Goal: Navigation & Orientation: Find specific page/section

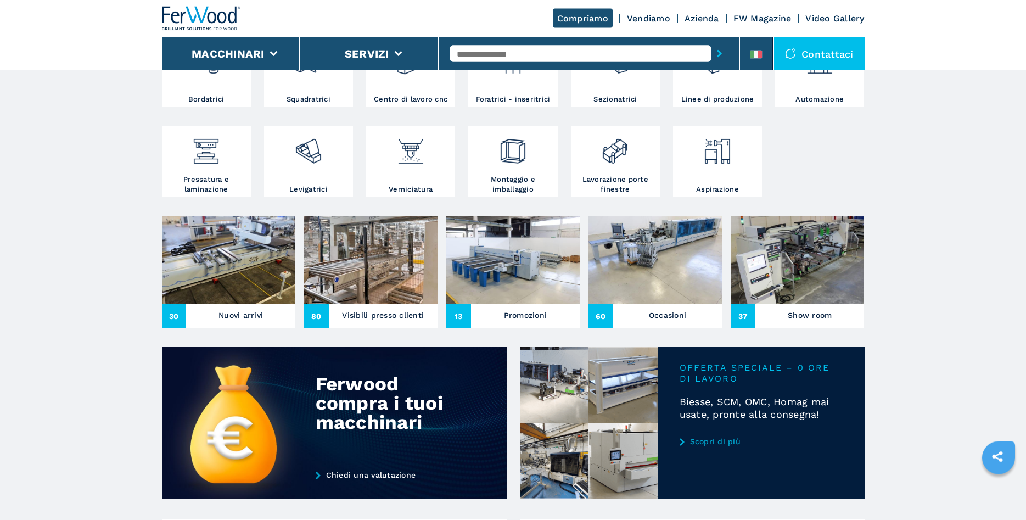
scroll to position [280, 0]
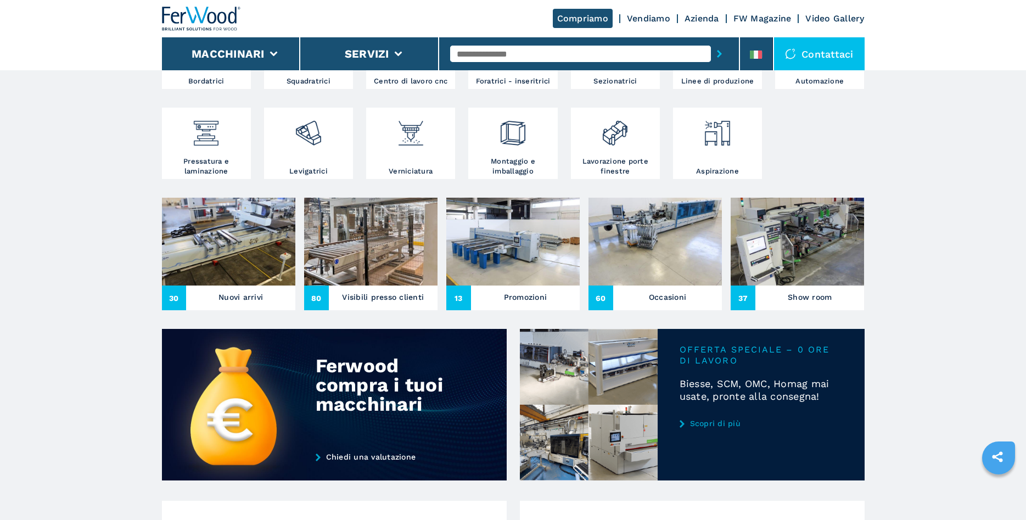
click at [229, 295] on h3 "Nuovi arrivi" at bounding box center [240, 296] width 44 height 15
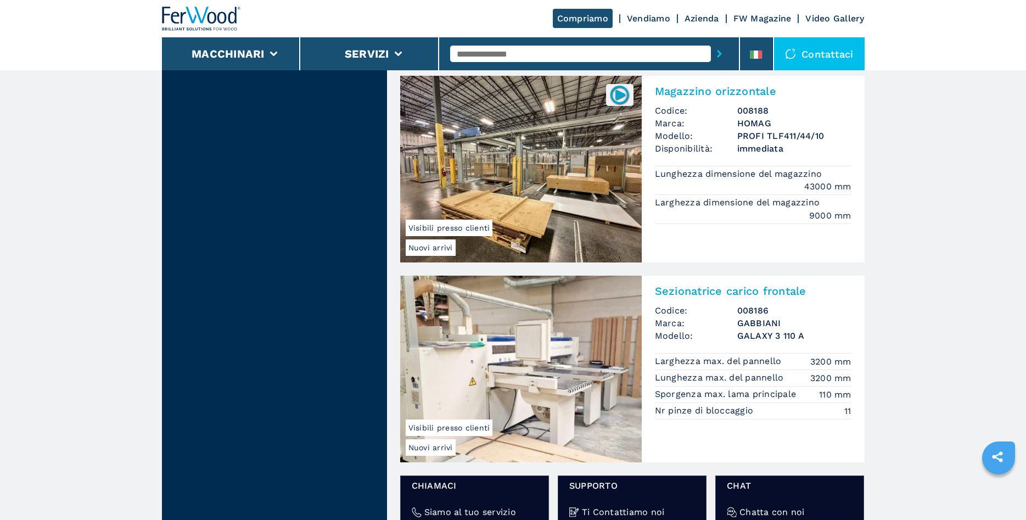
scroll to position [1736, 0]
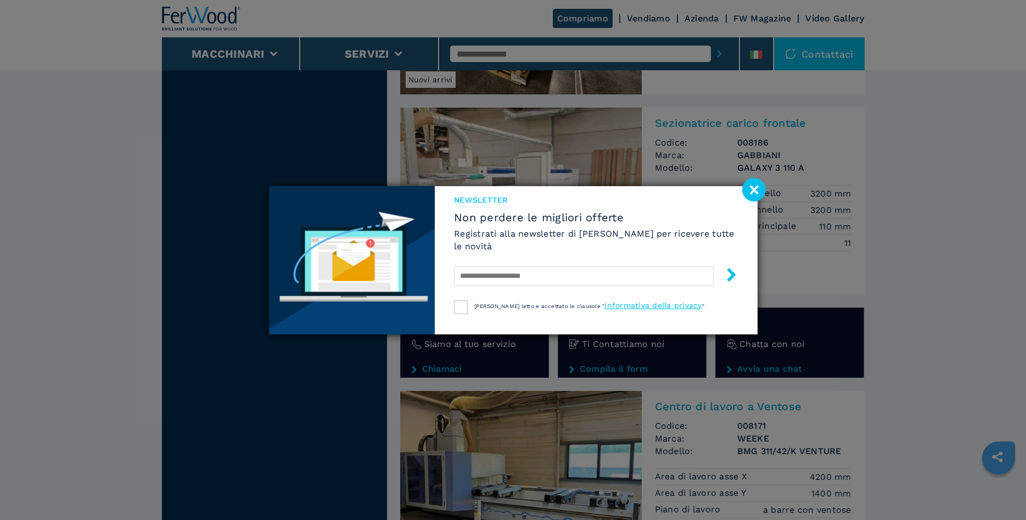
click at [756, 192] on image at bounding box center [754, 190] width 24 height 24
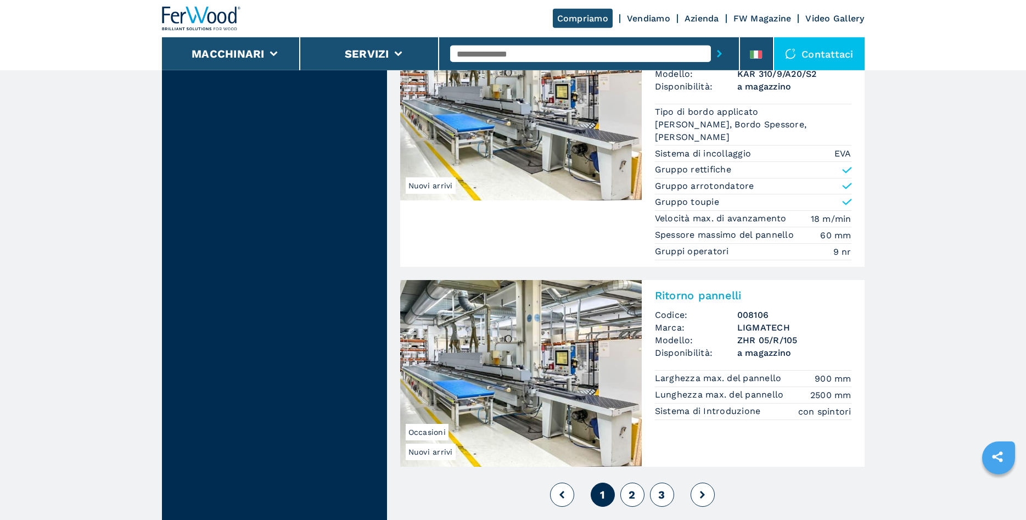
scroll to position [2575, 0]
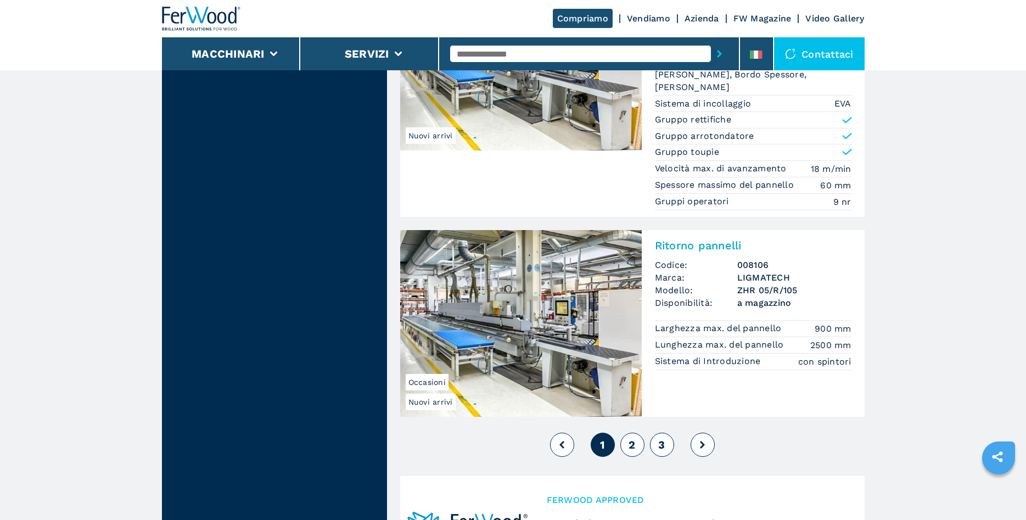
click at [634, 443] on span "2" at bounding box center [631, 444] width 7 height 13
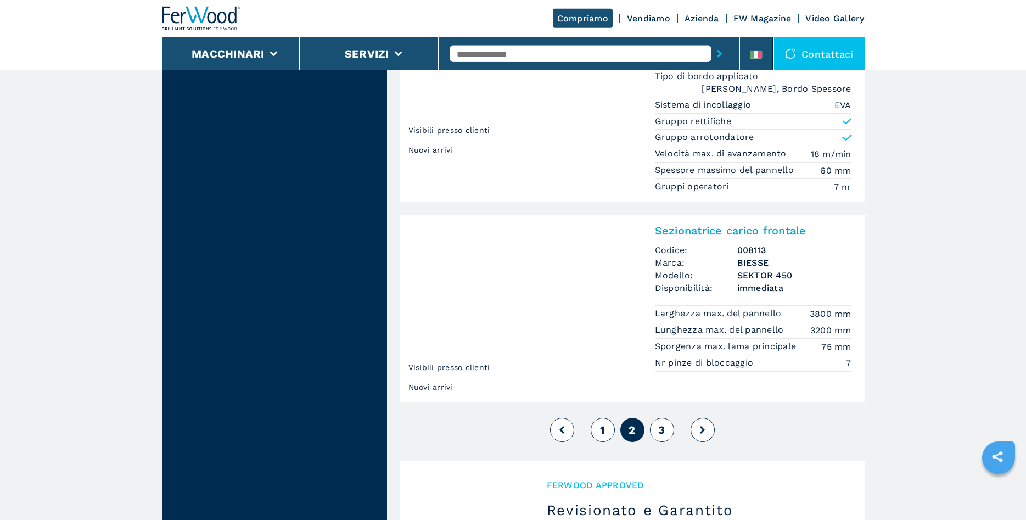
scroll to position [2631, 0]
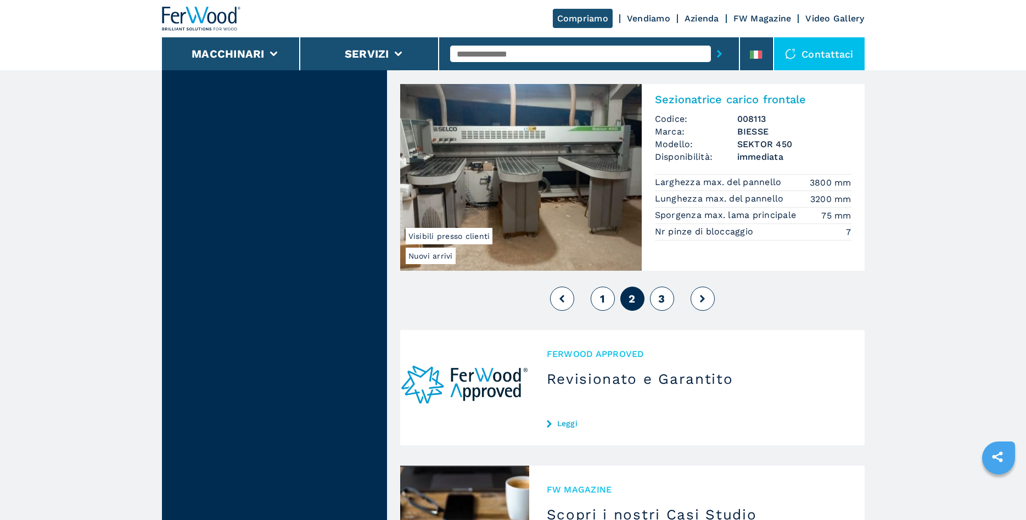
click at [661, 296] on span "3" at bounding box center [661, 298] width 7 height 13
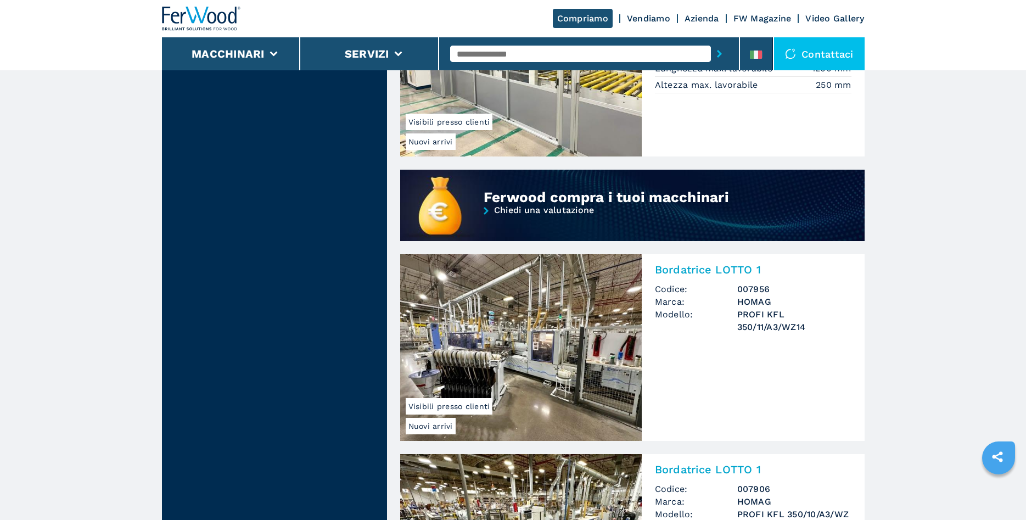
scroll to position [784, 0]
